Goal: Task Accomplishment & Management: Complete application form

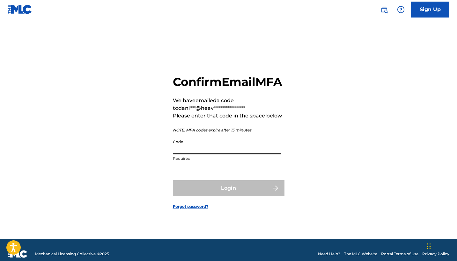
click at [207, 153] on input "Code" at bounding box center [227, 145] width 108 height 18
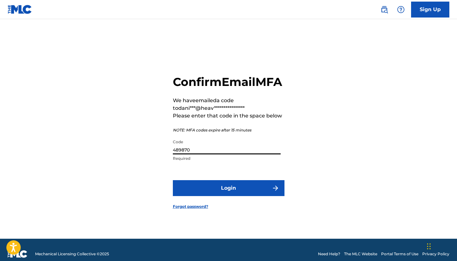
type input "489870"
click at [229, 191] on button "Login" at bounding box center [229, 188] width 112 height 16
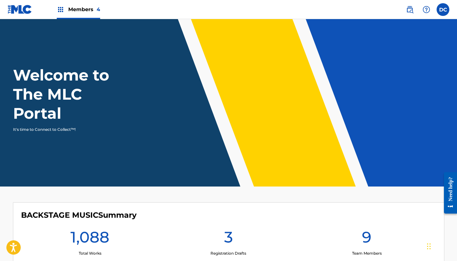
click at [83, 10] on span "Members 4" at bounding box center [84, 9] width 32 height 7
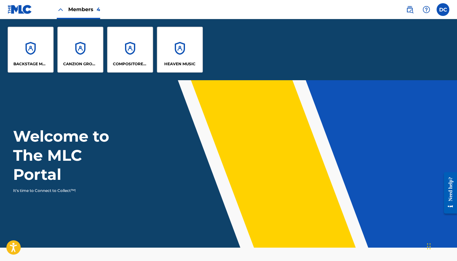
click at [176, 53] on div "HEAVEN MUSIC" at bounding box center [180, 50] width 46 height 46
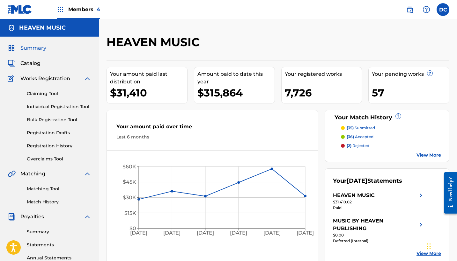
click at [56, 108] on link "Individual Registration Tool" at bounding box center [59, 107] width 64 height 7
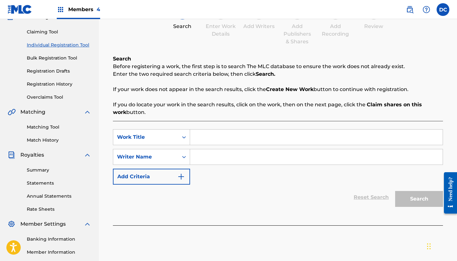
scroll to position [84, 0]
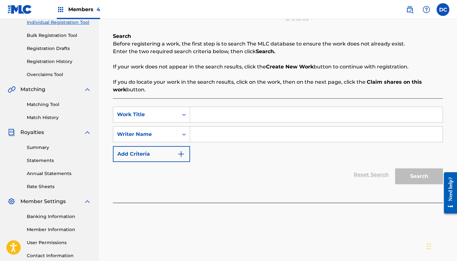
click at [199, 113] on input "Search Form" at bounding box center [316, 114] width 252 height 15
paste input "[DEMOGRAPHIC_DATA][PERSON_NAME]"
type input "[DEMOGRAPHIC_DATA][PERSON_NAME]"
click at [227, 128] on input "Search Form" at bounding box center [316, 134] width 252 height 15
paste input "[PERSON_NAME]"
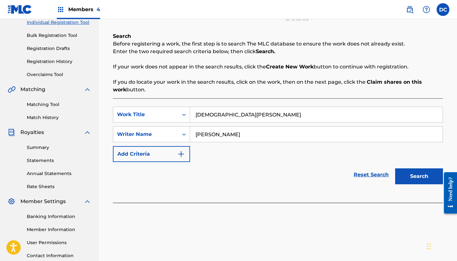
type input "[PERSON_NAME]"
click at [419, 177] on button "Search" at bounding box center [419, 177] width 48 height 16
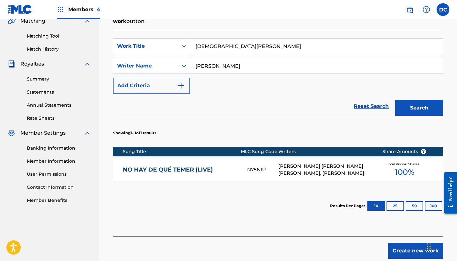
scroll to position [154, 0]
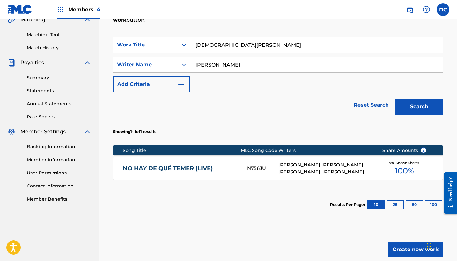
click at [401, 245] on button "Create new work" at bounding box center [415, 250] width 55 height 16
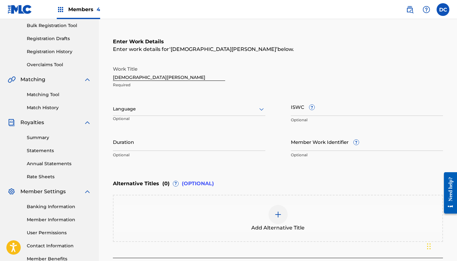
scroll to position [93, 0]
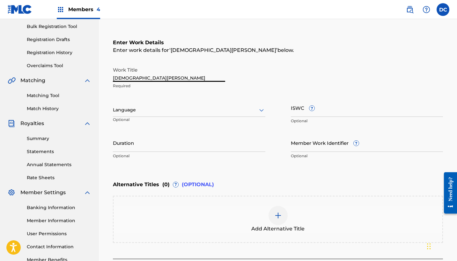
drag, startPoint x: 164, startPoint y: 78, endPoint x: 83, endPoint y: 76, distance: 81.3
click at [83, 76] on main "HEAVEN MUSIC Summary Catalog Works Registration Claiming Tool Individual Regist…" at bounding box center [228, 107] width 457 height 362
type input "[DEMOGRAPHIC_DATA][PERSON_NAME][DEMOGRAPHIC_DATA]"
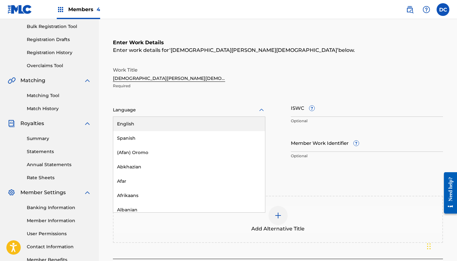
click at [155, 114] on div "Language" at bounding box center [189, 110] width 152 height 13
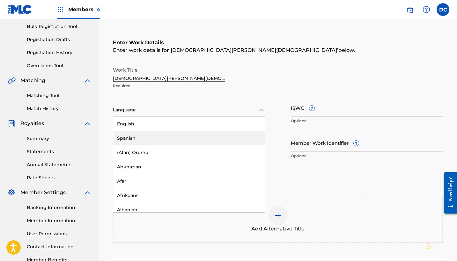
click at [155, 138] on div "Spanish" at bounding box center [189, 138] width 152 height 14
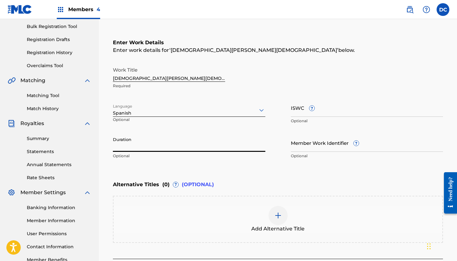
click at [155, 140] on input "Duration" at bounding box center [189, 143] width 152 height 18
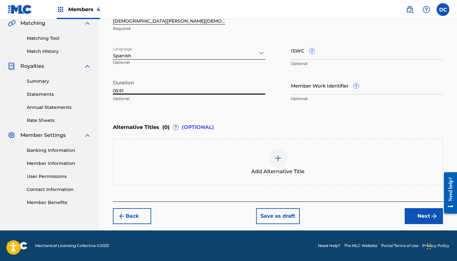
scroll to position [151, 0]
type input "05:51"
click at [410, 218] on button "Next" at bounding box center [424, 216] width 38 height 16
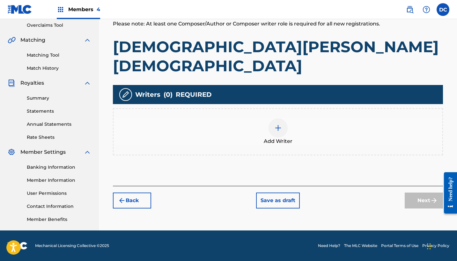
scroll to position [134, 0]
click at [291, 119] on div "Add Writer" at bounding box center [277, 132] width 329 height 27
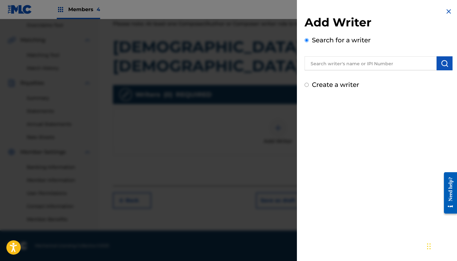
click at [329, 66] on input "text" at bounding box center [370, 63] width 132 height 14
paste input "1244660659"
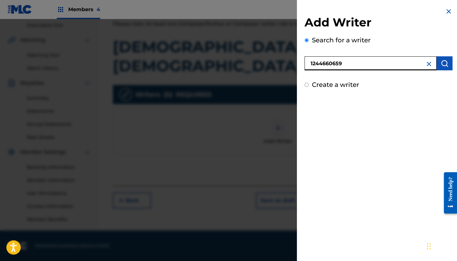
click at [310, 64] on input "1244660659" at bounding box center [370, 63] width 132 height 14
type input "01244660659"
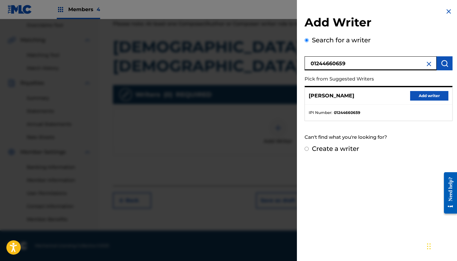
click at [415, 94] on button "Add writer" at bounding box center [429, 96] width 38 height 10
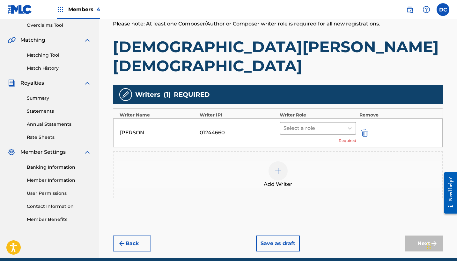
click at [290, 124] on div at bounding box center [311, 128] width 57 height 9
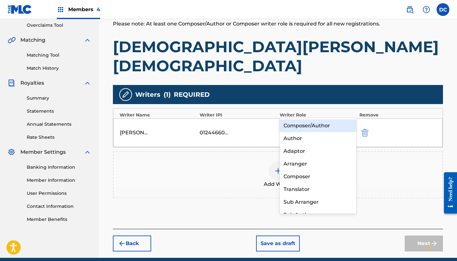
click at [299, 125] on div "Composer/Author" at bounding box center [318, 126] width 77 height 13
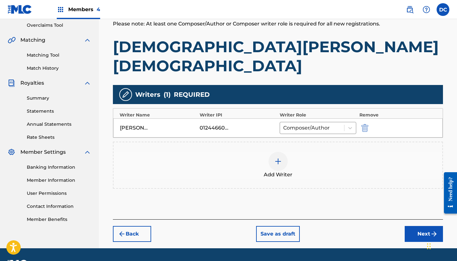
click at [281, 158] on img at bounding box center [278, 162] width 8 height 8
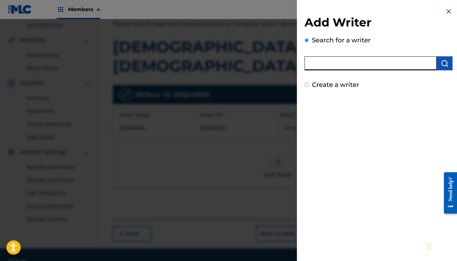
click at [362, 68] on input "text" at bounding box center [370, 63] width 132 height 14
paste input "1199025241"
click at [307, 64] on input "1199025241" at bounding box center [370, 63] width 132 height 14
type input "01199025241"
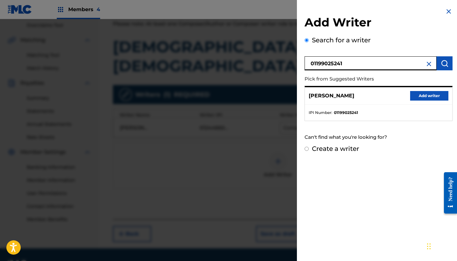
click at [434, 97] on button "Add writer" at bounding box center [429, 96] width 38 height 10
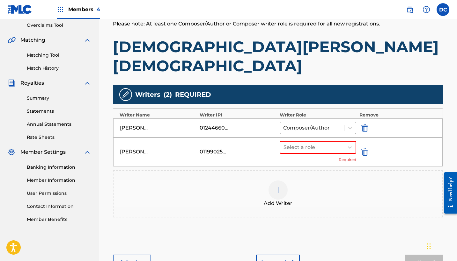
click at [273, 200] on span "Add Writer" at bounding box center [278, 204] width 29 height 8
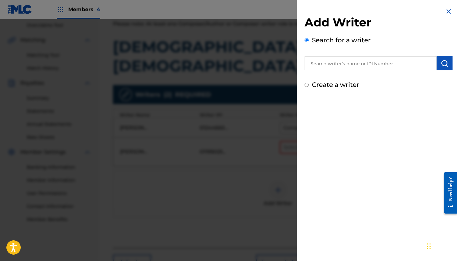
click at [325, 65] on input "text" at bounding box center [370, 63] width 132 height 14
paste input "1234436278"
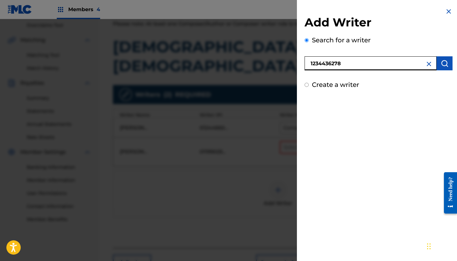
click at [309, 64] on input "1234436278" at bounding box center [370, 63] width 132 height 14
type input "01234436278"
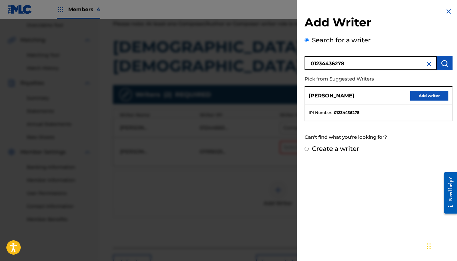
click at [428, 94] on button "Add writer" at bounding box center [429, 96] width 38 height 10
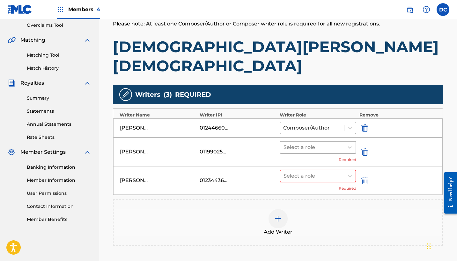
click at [316, 143] on div at bounding box center [311, 147] width 57 height 9
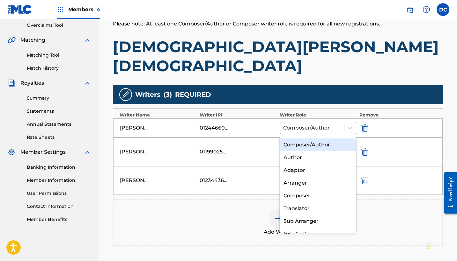
click at [316, 146] on div "Composer/Author" at bounding box center [318, 145] width 77 height 13
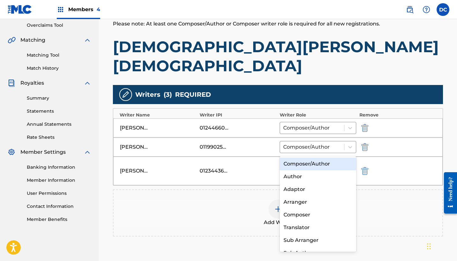
click at [319, 162] on div at bounding box center [311, 166] width 57 height 9
click at [319, 164] on div "Composer/Author" at bounding box center [318, 164] width 77 height 13
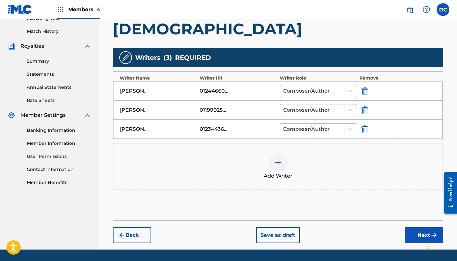
click at [420, 228] on button "Next" at bounding box center [424, 236] width 38 height 16
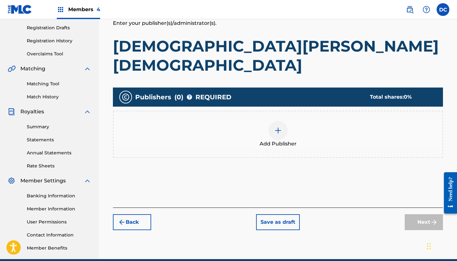
scroll to position [99, 0]
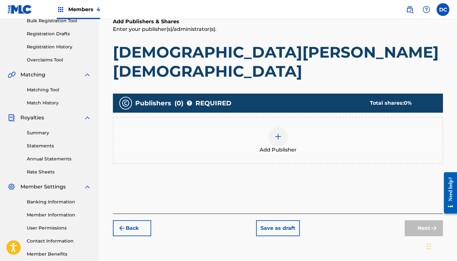
click at [285, 127] on div at bounding box center [277, 136] width 19 height 19
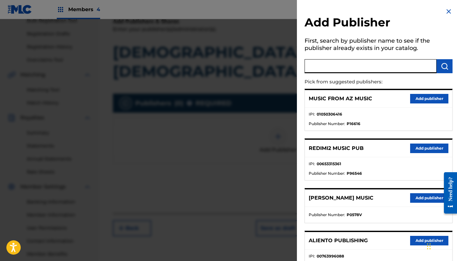
click at [336, 68] on input "text" at bounding box center [370, 66] width 132 height 14
type input "heaven"
click at [419, 149] on button "Add publisher" at bounding box center [429, 149] width 38 height 10
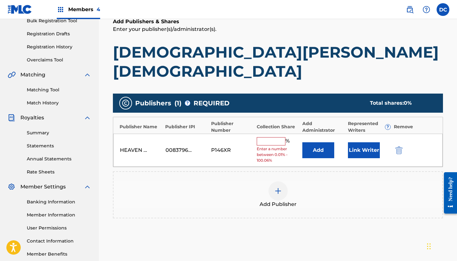
click at [275, 137] on input "text" at bounding box center [271, 141] width 29 height 8
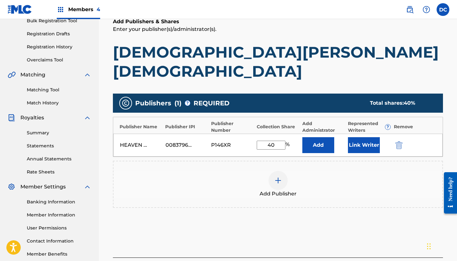
type input "40"
click at [372, 137] on button "Link Writer" at bounding box center [364, 145] width 32 height 16
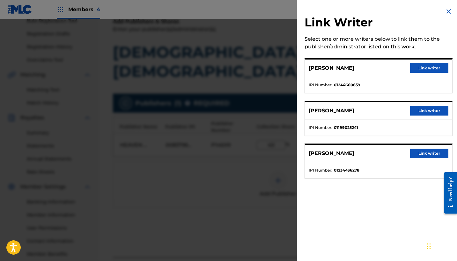
click at [437, 67] on button "Link writer" at bounding box center [429, 68] width 38 height 10
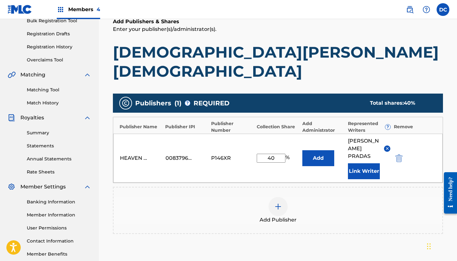
click at [375, 164] on button "Link Writer" at bounding box center [364, 172] width 32 height 16
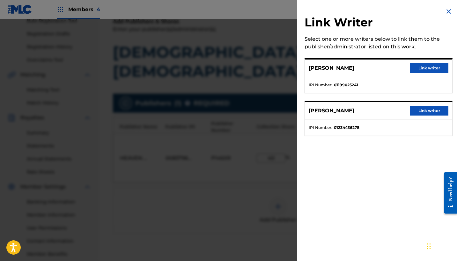
click at [421, 70] on button "Link writer" at bounding box center [429, 68] width 38 height 10
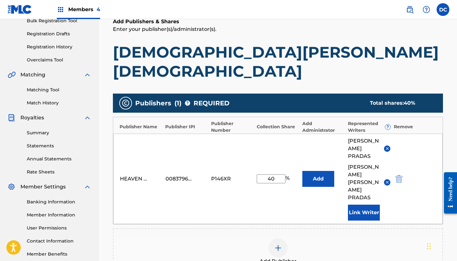
click at [372, 205] on button "Link Writer" at bounding box center [364, 213] width 32 height 16
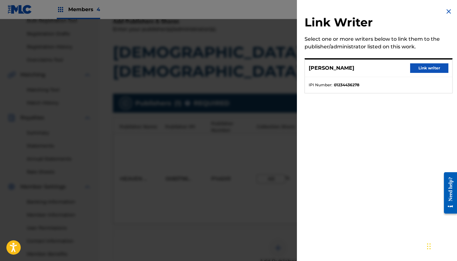
click at [252, 175] on div at bounding box center [228, 149] width 457 height 261
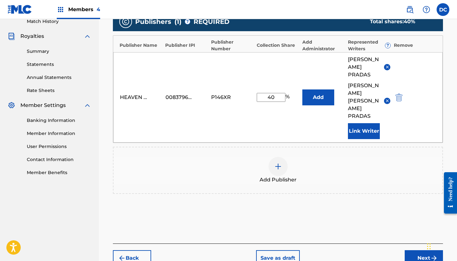
click at [416, 251] on button "Next" at bounding box center [424, 259] width 38 height 16
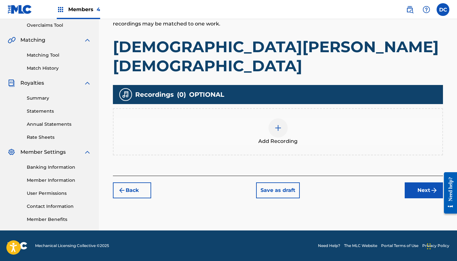
scroll to position [134, 0]
click at [303, 119] on div "Add Recording" at bounding box center [277, 132] width 329 height 27
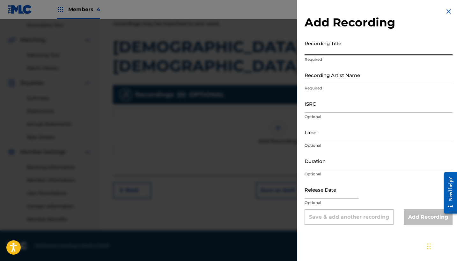
click at [327, 43] on input "Recording Title" at bounding box center [378, 46] width 148 height 18
paste input "[DEMOGRAPHIC_DATA][PERSON_NAME]"
type input "[DEMOGRAPHIC_DATA][PERSON_NAME]"
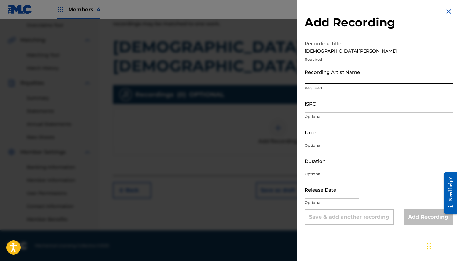
click at [332, 81] on input "Recording Artist Name" at bounding box center [378, 75] width 148 height 18
paste input "[PERSON_NAME] Ft Factor de cambio"
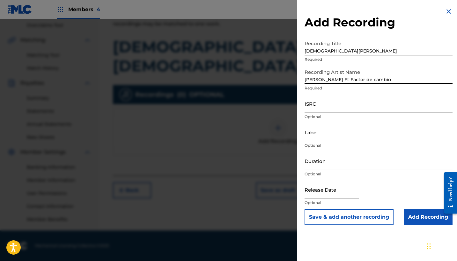
type input "[PERSON_NAME] Ft Factor de cambio"
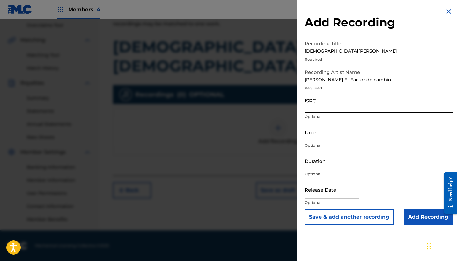
click at [347, 97] on input "ISRC" at bounding box center [378, 104] width 148 height 18
paste input "QZ2J21509168"
type input "QZ2J21509168"
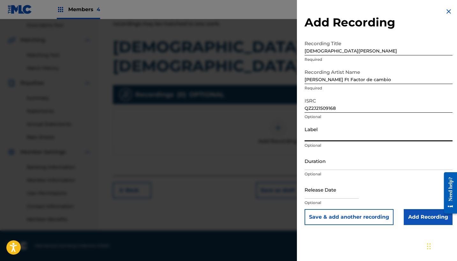
click at [340, 133] on input "Label" at bounding box center [378, 132] width 148 height 18
paste input "Heaven Music / Nomad Music House"
type input "Heaven Music / Nomad Music House"
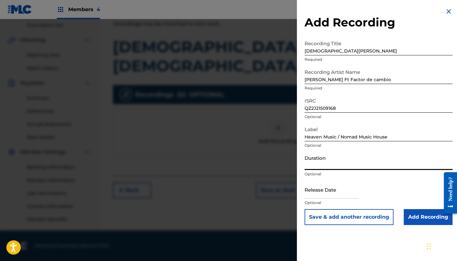
click at [331, 158] on input "Duration" at bounding box center [378, 161] width 148 height 18
type input "05:51"
click at [333, 186] on input "text" at bounding box center [331, 190] width 54 height 18
select select "7"
select select "2025"
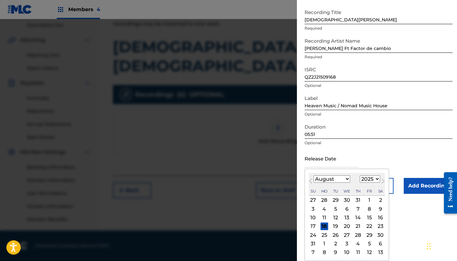
scroll to position [31, 0]
click at [365, 226] on div "22" at bounding box center [369, 227] width 8 height 8
type input "[DATE]"
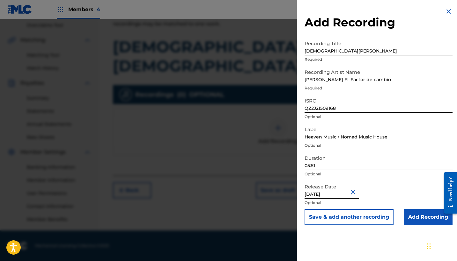
click at [413, 215] on input "Add Recording" at bounding box center [428, 217] width 49 height 16
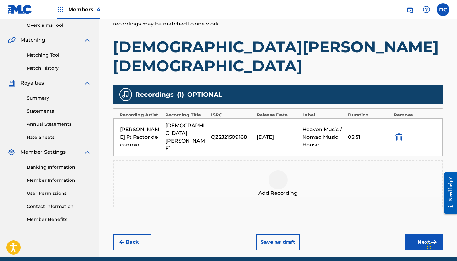
click at [414, 235] on button "Next" at bounding box center [424, 243] width 38 height 16
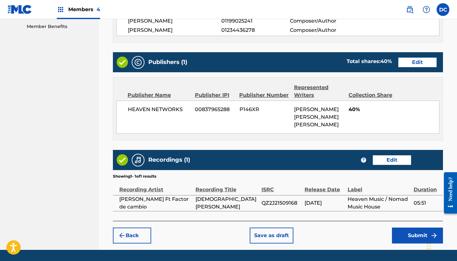
scroll to position [327, 0]
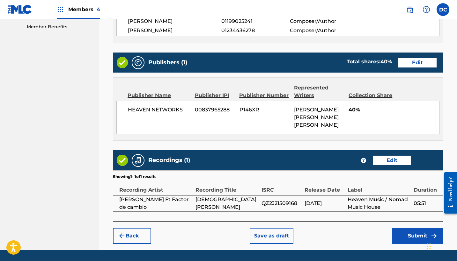
click at [402, 228] on button "Submit" at bounding box center [417, 236] width 51 height 16
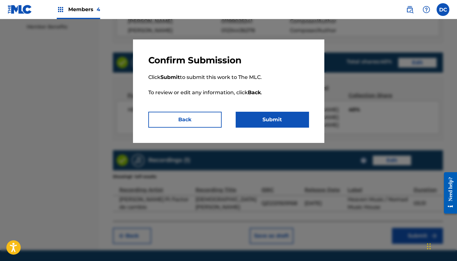
click at [292, 122] on button "Submit" at bounding box center [272, 120] width 73 height 16
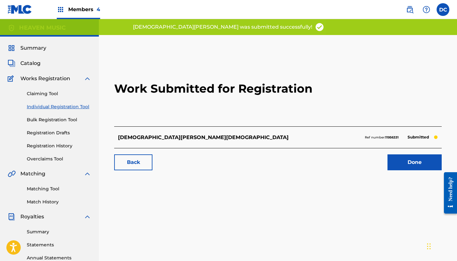
click at [395, 137] on strong "11956331" at bounding box center [391, 137] width 13 height 4
copy strong "11956331"
